Goal: Transaction & Acquisition: Subscribe to service/newsletter

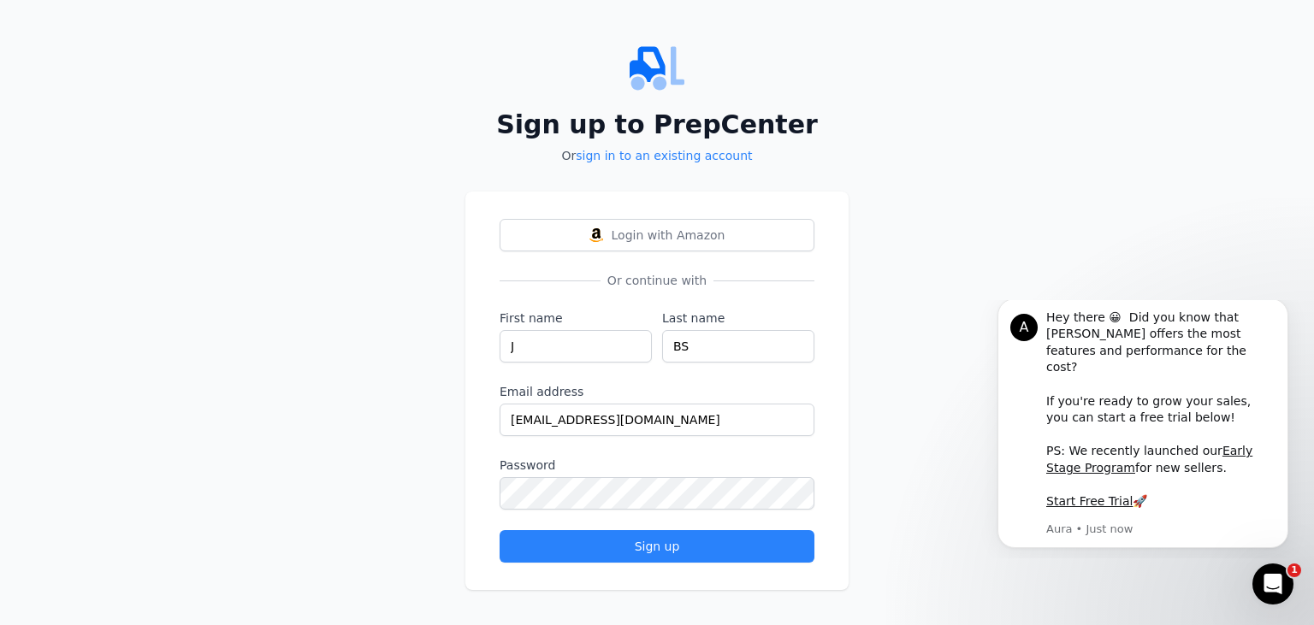
type input "[EMAIL_ADDRESS][DOMAIN_NAME]"
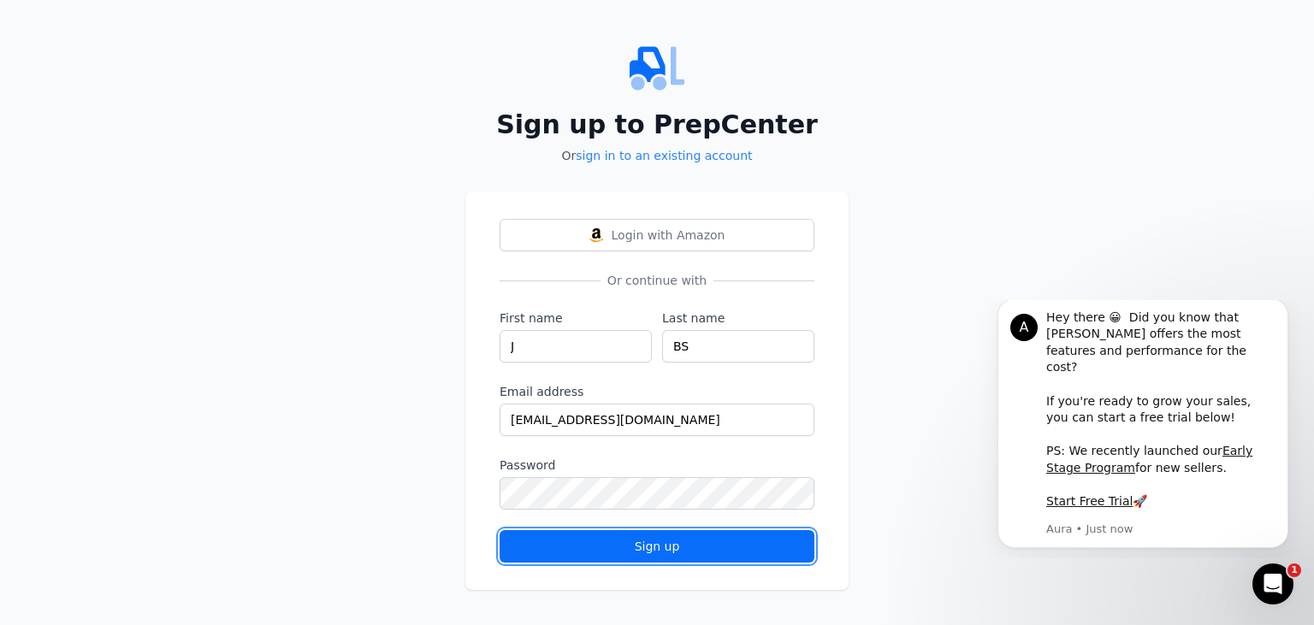
click at [580, 549] on div "Sign up" at bounding box center [657, 546] width 286 height 17
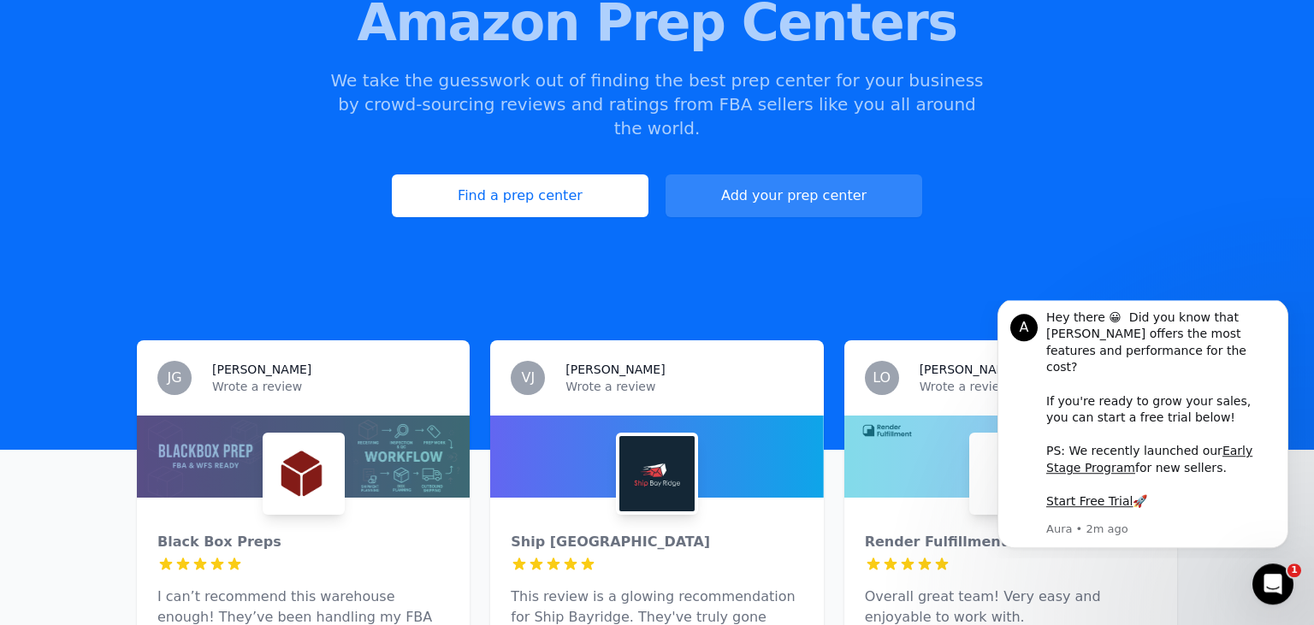
scroll to position [270, 0]
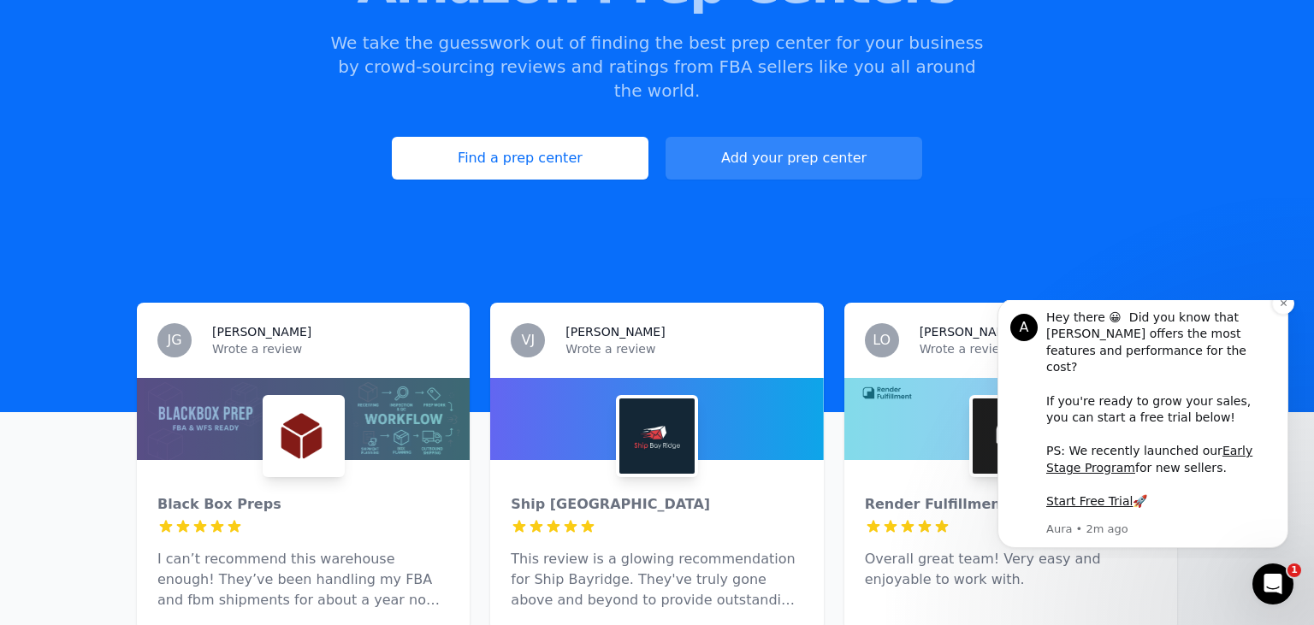
click at [1266, 330] on div "Hey there 😀 Did you know that [PERSON_NAME] offers the most features and perfor…" at bounding box center [1160, 410] width 229 height 201
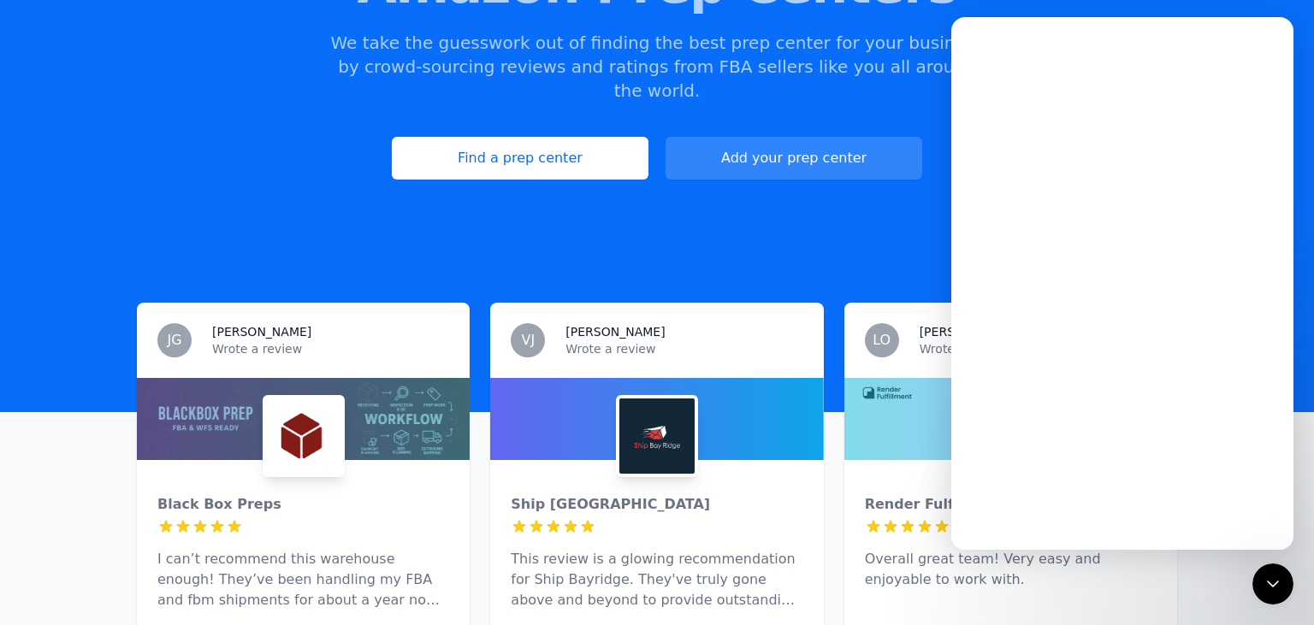
scroll to position [0, 0]
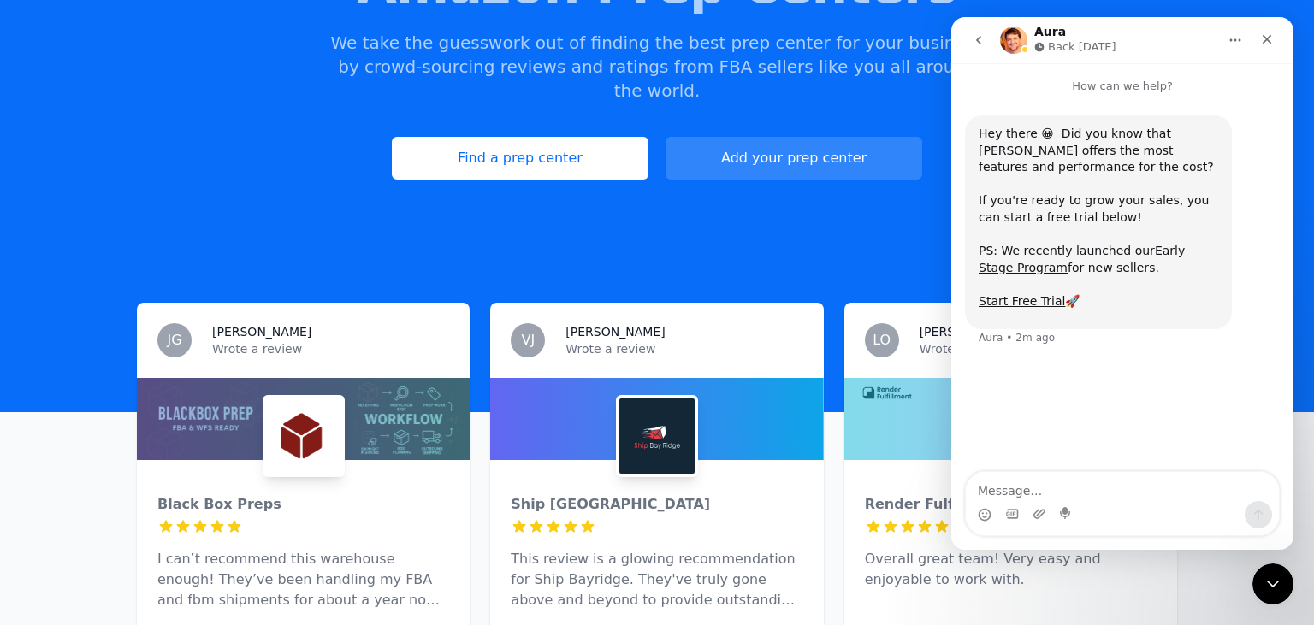
click at [903, 220] on div "Find the most reputable Amazon Prep Centers We take the guesswork out of findin…" at bounding box center [657, 44] width 1314 height 464
click at [1265, 41] on icon "Close" at bounding box center [1267, 39] width 9 height 9
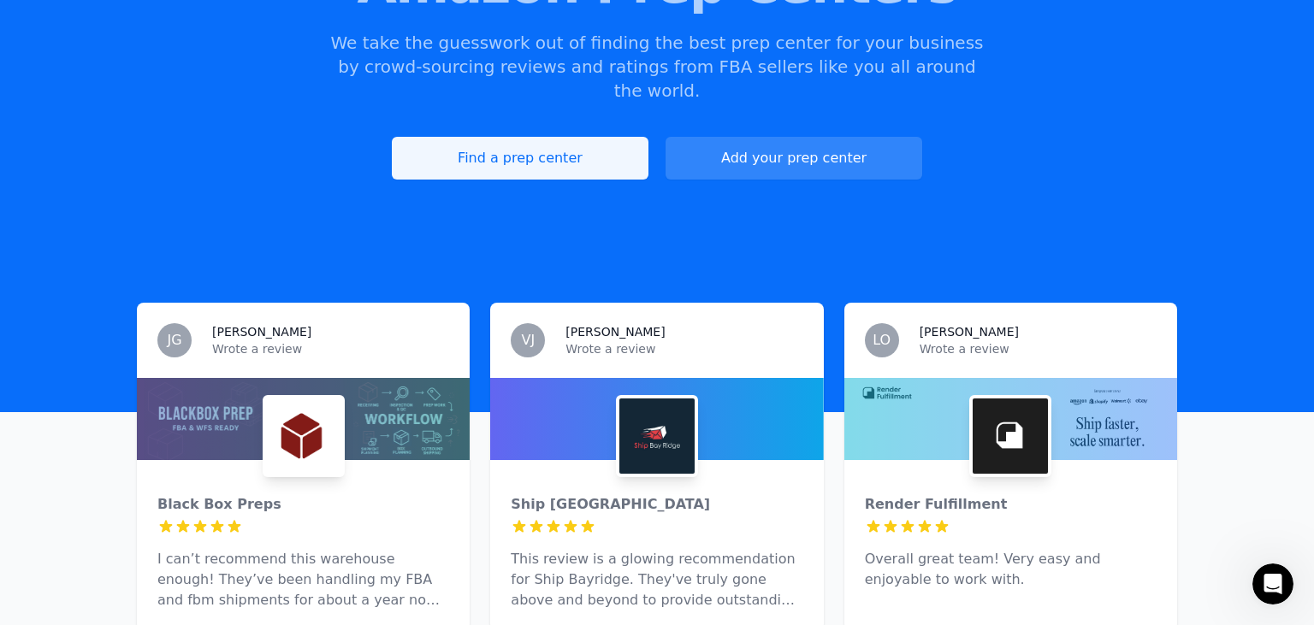
click at [539, 137] on link "Find a prep center" at bounding box center [520, 158] width 257 height 43
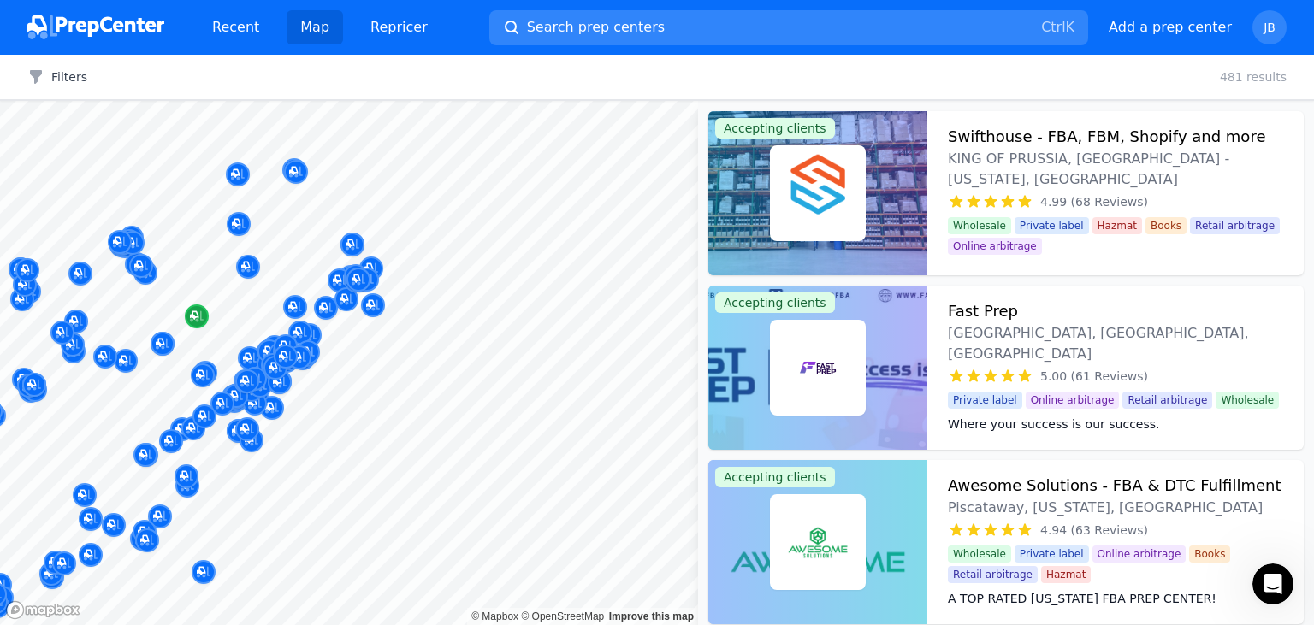
click at [177, 101] on div at bounding box center [349, 101] width 698 height 0
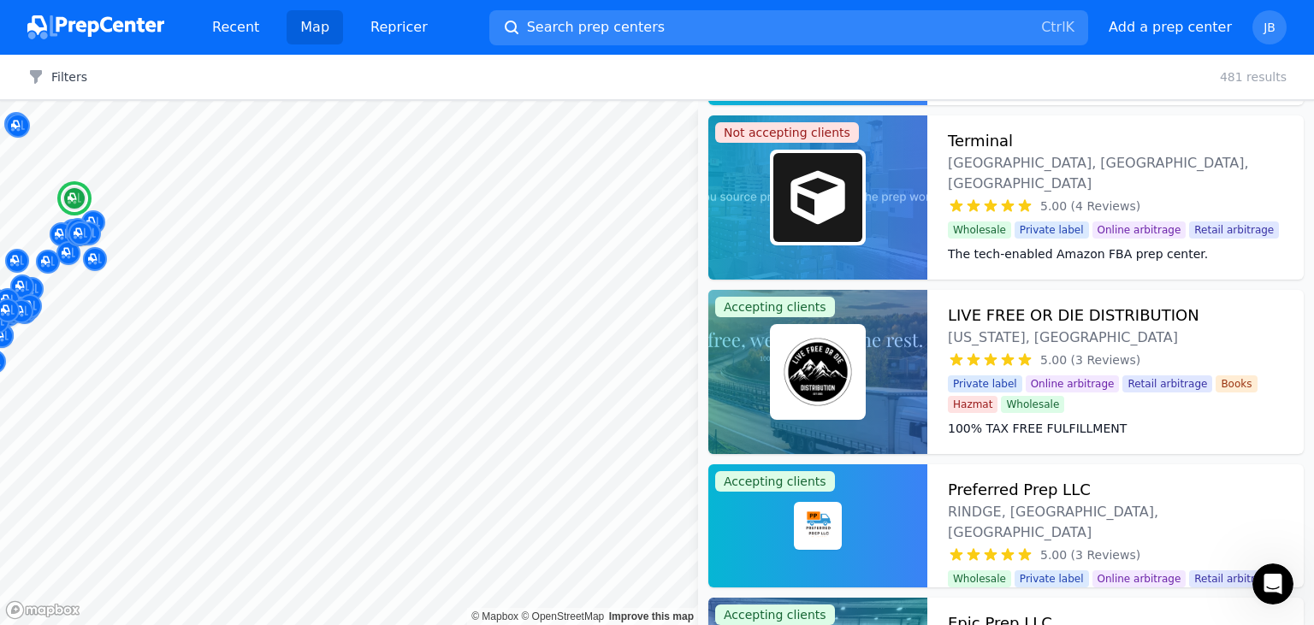
scroll to position [1330, 0]
